Goal: Task Accomplishment & Management: Manage account settings

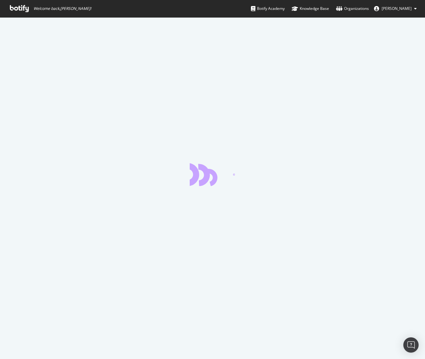
click at [24, 9] on icon at bounding box center [19, 8] width 19 height 7
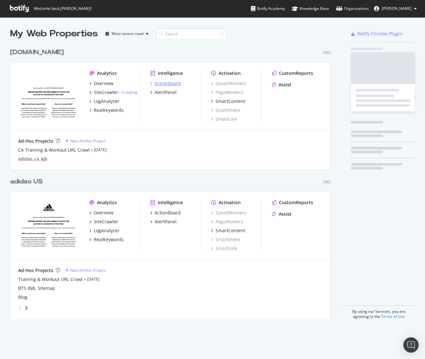
scroll to position [279, 325]
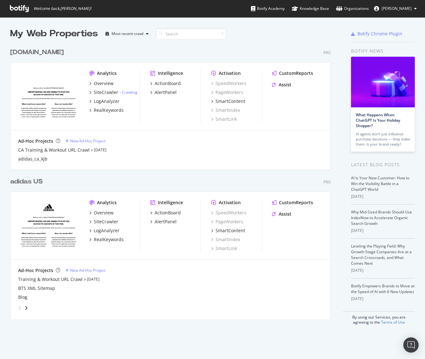
click at [25, 182] on div "adidas US" at bounding box center [26, 181] width 32 height 9
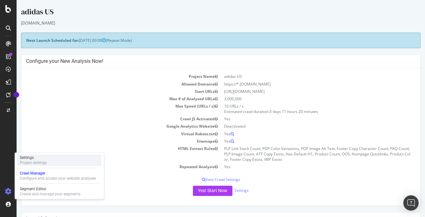
click at [32, 162] on div "Project settings" at bounding box center [33, 162] width 27 height 5
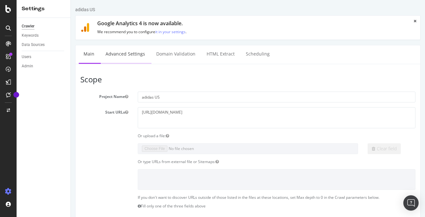
click at [129, 52] on link "Advanced Settings" at bounding box center [125, 54] width 49 height 18
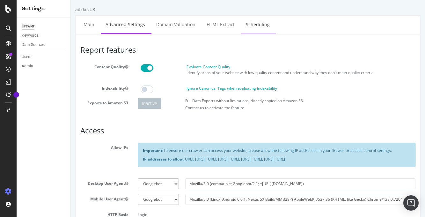
click at [253, 25] on link "Scheduling" at bounding box center [257, 25] width 33 height 18
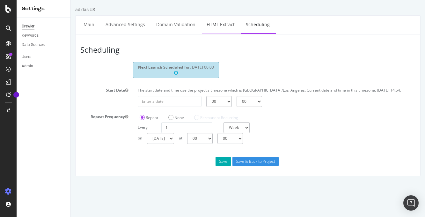
click at [219, 25] on link "HTML Extract" at bounding box center [221, 25] width 38 height 18
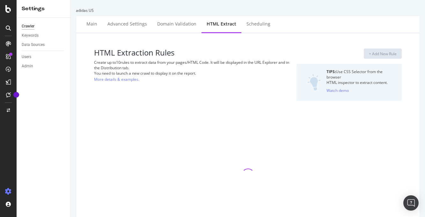
select select "count"
select select "html.length"
select select "count"
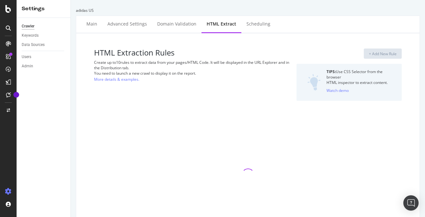
select select "exist"
select select "i"
select select "exist"
select select "count"
select select "exist"
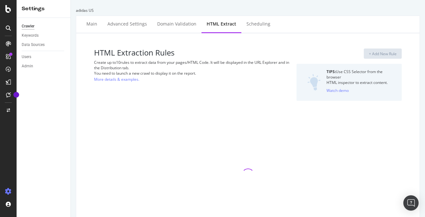
select select "exist"
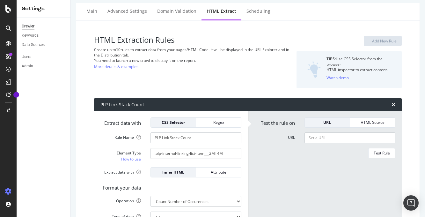
scroll to position [12, 0]
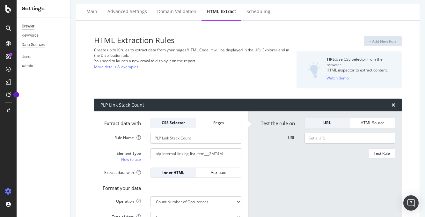
click at [37, 43] on div "Data Sources" at bounding box center [33, 44] width 23 height 7
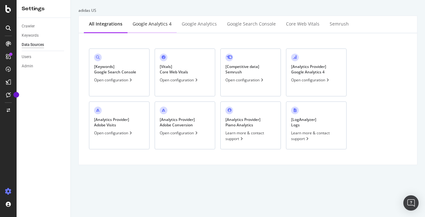
click at [145, 25] on div "Google Analytics 4" at bounding box center [151, 24] width 39 height 6
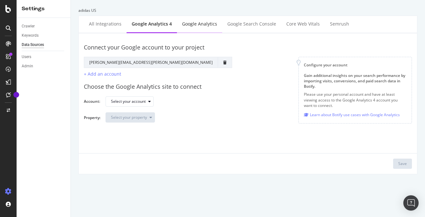
click at [197, 25] on div "Google Analytics" at bounding box center [199, 24] width 35 height 6
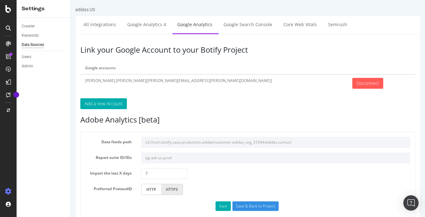
click at [162, 81] on td "[PERSON_NAME].[PERSON_NAME][[PERSON_NAME][EMAIL_ADDRESS][PERSON_NAME][DOMAIN_NA…" at bounding box center [213, 83] width 267 height 18
drag, startPoint x: 152, startPoint y: 79, endPoint x: 83, endPoint y: 78, distance: 68.5
click at [83, 78] on td "[PERSON_NAME].[PERSON_NAME][[PERSON_NAME][EMAIL_ADDRESS][PERSON_NAME][DOMAIN_NA…" at bounding box center [213, 83] width 267 height 18
copy td "[PERSON_NAME].[PERSON_NAME][[PERSON_NAME][EMAIL_ADDRESS][PERSON_NAME][DOMAIN_NA…"
click at [255, 25] on link "Google Search Console" at bounding box center [247, 25] width 58 height 18
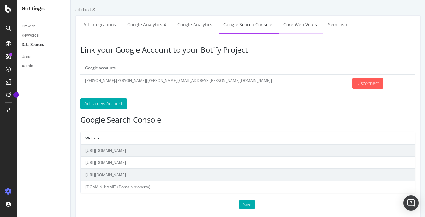
click at [292, 24] on link "Core Web Vitals" at bounding box center [299, 25] width 43 height 18
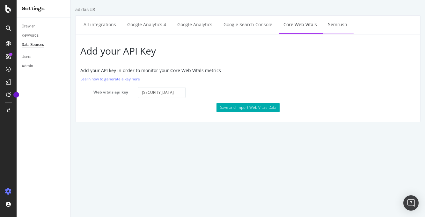
click at [329, 25] on link "Semrush" at bounding box center [337, 25] width 29 height 18
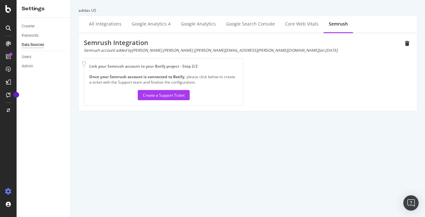
drag, startPoint x: 157, startPoint y: 50, endPoint x: 235, endPoint y: 49, distance: 78.7
click at [235, 49] on div "Semrush account added by [PERSON_NAME].[PERSON_NAME] [[PERSON_NAME][EMAIL_ADDRE…" at bounding box center [243, 49] width 318 height 5
copy div "[PERSON_NAME][EMAIL_ADDRESS][PERSON_NAME][DOMAIN_NAME]] on [DATE]"
click at [38, 35] on div "Keywords" at bounding box center [30, 35] width 17 height 7
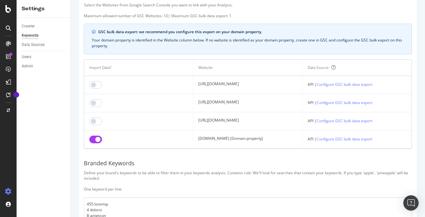
scroll to position [31, 0]
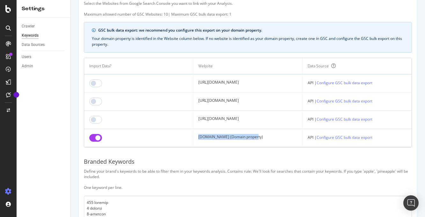
drag, startPoint x: 255, startPoint y: 139, endPoint x: 179, endPoint y: 137, distance: 76.5
click at [193, 137] on td "[DOMAIN_NAME] (Domain property)" at bounding box center [247, 138] width 109 height 18
copy td "[DOMAIN_NAME] (Domain property)"
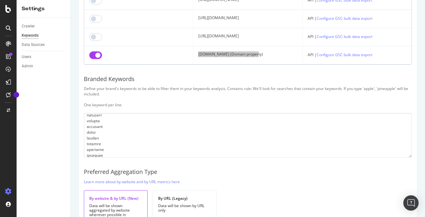
scroll to position [211, 0]
click at [35, 85] on div "AlertPanel" at bounding box center [34, 84] width 20 height 6
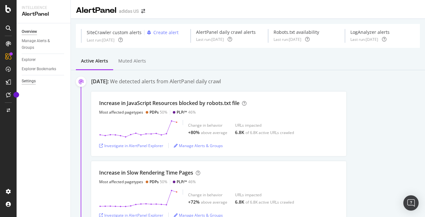
click at [27, 81] on div "Settings" at bounding box center [29, 81] width 14 height 7
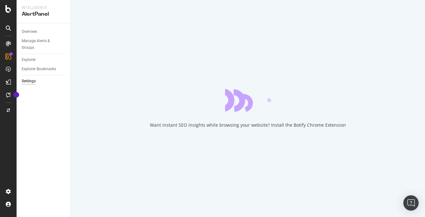
select select "21"
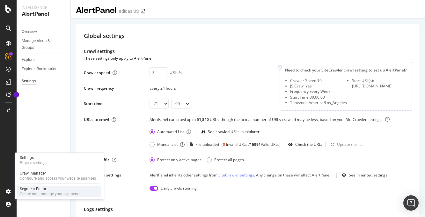
click at [38, 189] on div "Segment Editor" at bounding box center [50, 188] width 61 height 5
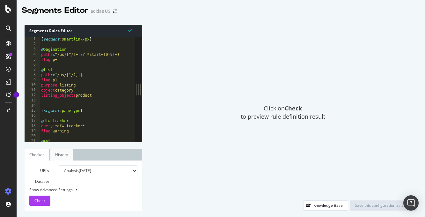
click at [68, 157] on link "History" at bounding box center [61, 154] width 22 height 12
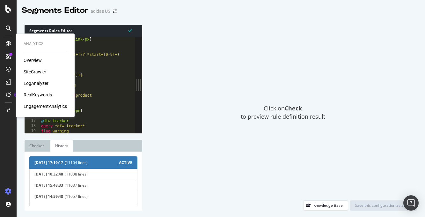
click at [40, 82] on div "LogAnalyzer" at bounding box center [36, 83] width 25 height 6
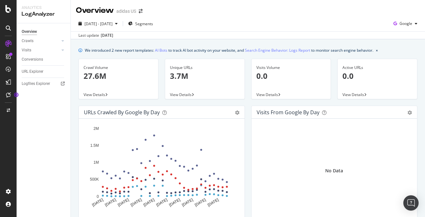
scroll to position [0, 0]
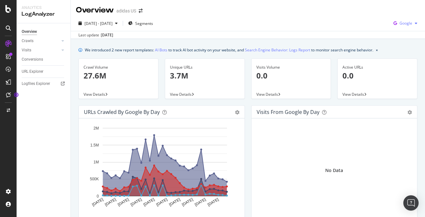
click at [402, 24] on span "Google" at bounding box center [405, 22] width 13 height 5
click at [402, 60] on span "OpenAI" at bounding box center [406, 60] width 24 height 6
